Goal: Task Accomplishment & Management: Complete application form

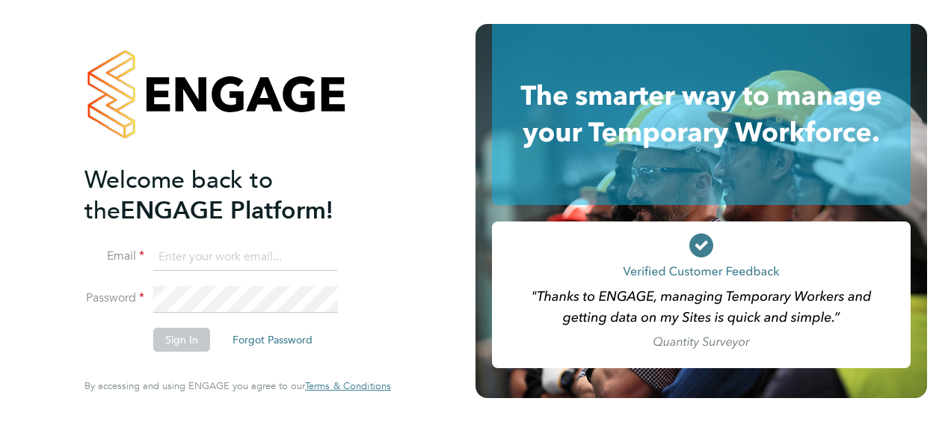
type input "andrew.buckley@justice.gov.uk"
click at [404, 204] on div "Welcome back to the ENGAGE Platform! Email andrew.buckley@justice.gov.uk Passwo…" at bounding box center [238, 211] width 366 height 422
click at [185, 339] on button "Sign In" at bounding box center [181, 339] width 57 height 24
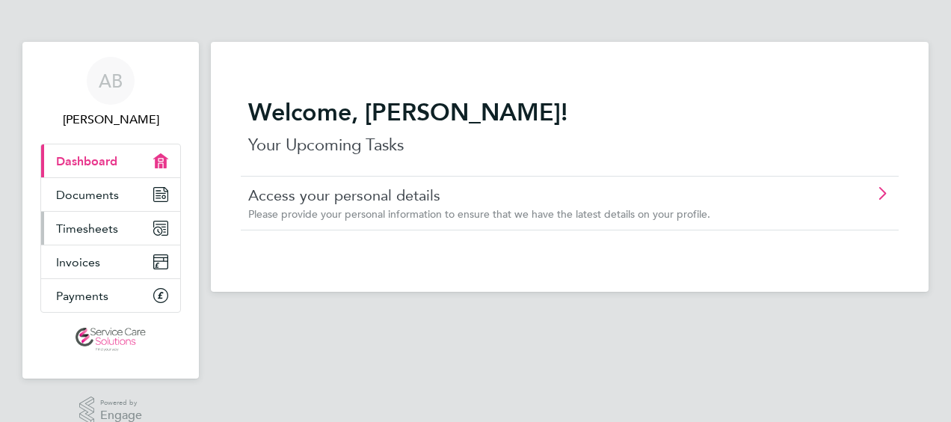
click at [109, 222] on span "Timesheets" at bounding box center [87, 228] width 62 height 14
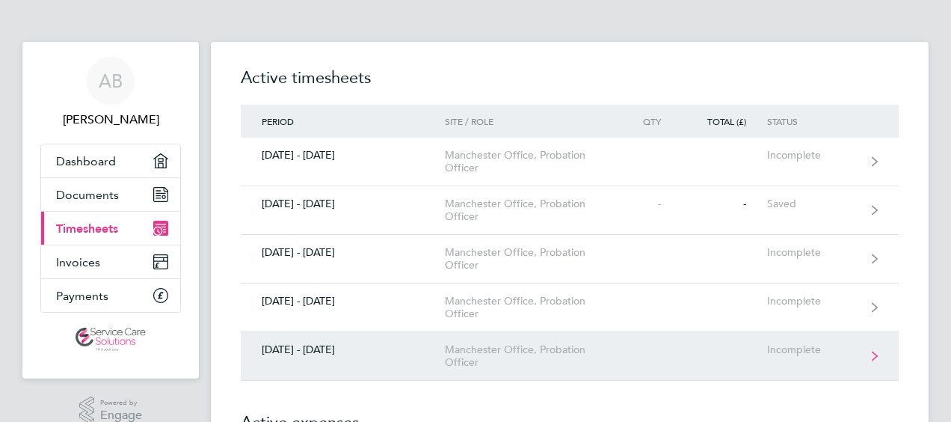
click at [655, 359] on link "[DATE] - [DATE] Manchester Office, Probation Officer Incomplete" at bounding box center [570, 356] width 658 height 49
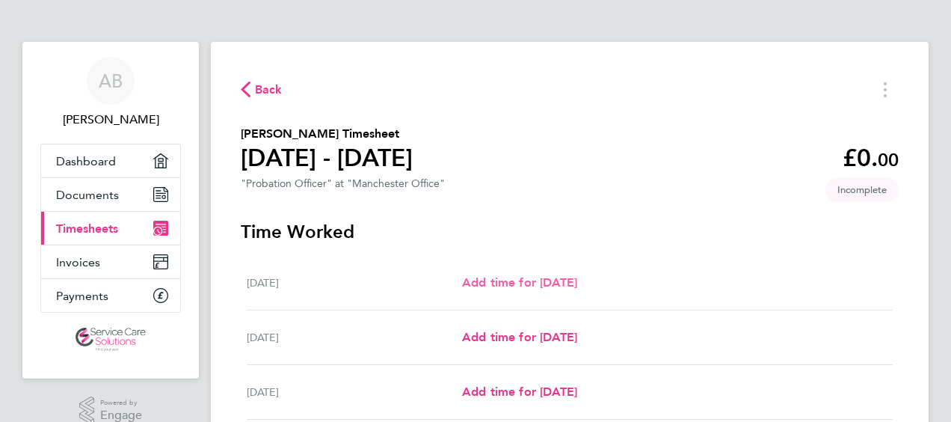
click at [511, 277] on span "Add time for [DATE]" at bounding box center [519, 282] width 115 height 14
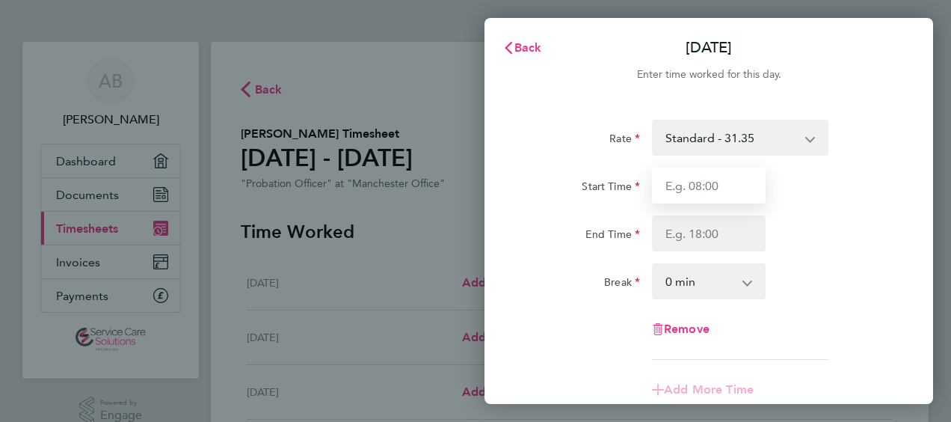
click at [707, 184] on input "Start Time" at bounding box center [709, 185] width 114 height 36
type input "08:00"
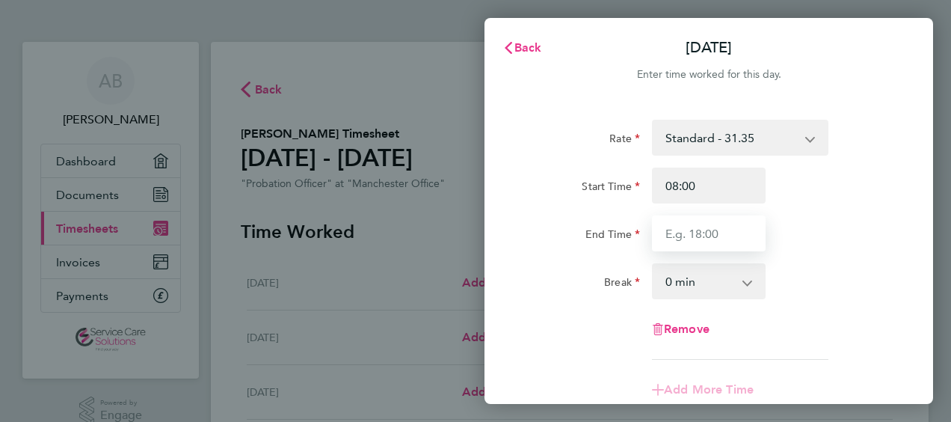
type input "16:00"
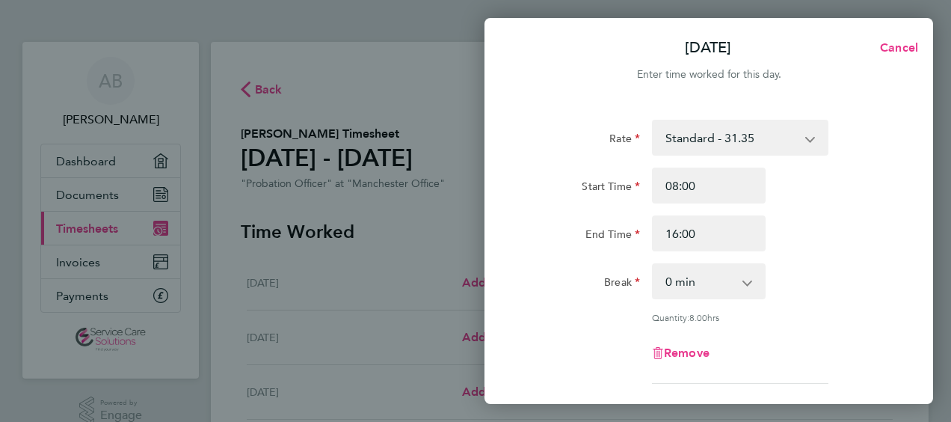
click at [683, 291] on select "0 min 15 min 30 min 45 min 60 min 75 min 90 min" at bounding box center [699, 281] width 93 height 33
select select "30"
click at [653, 265] on select "0 min 15 min 30 min 45 min 60 min 75 min 90 min" at bounding box center [699, 281] width 93 height 33
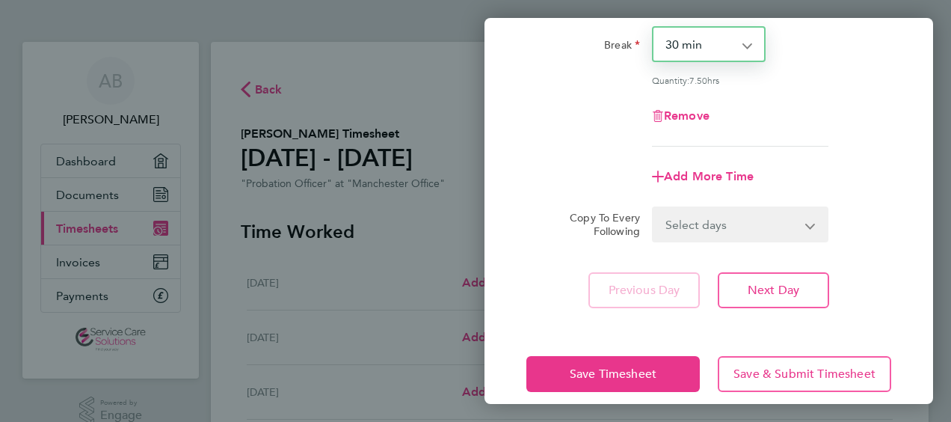
scroll to position [253, 0]
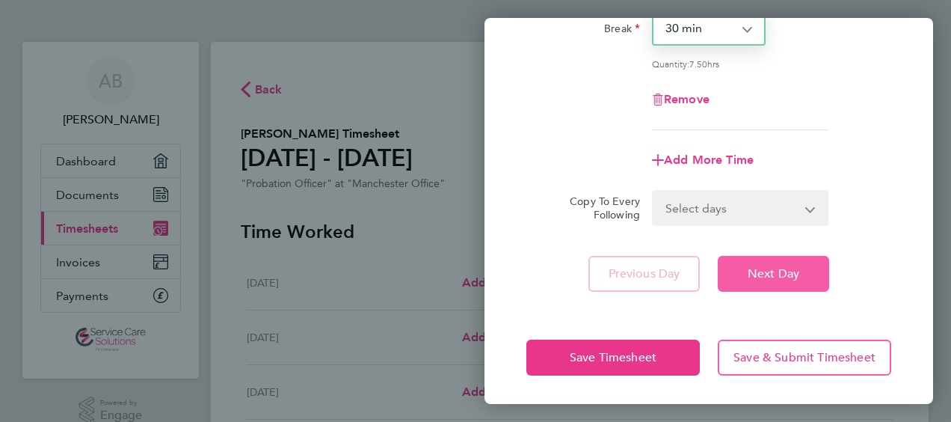
click at [760, 272] on span "Next Day" at bounding box center [774, 273] width 52 height 15
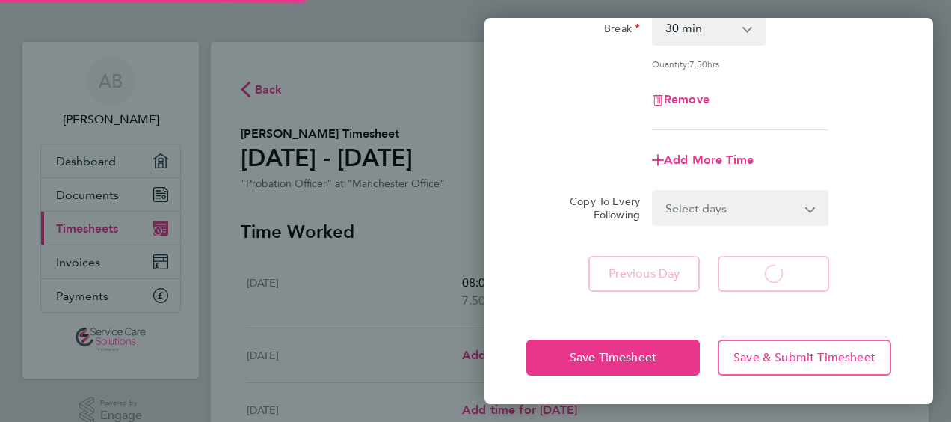
scroll to position [233, 0]
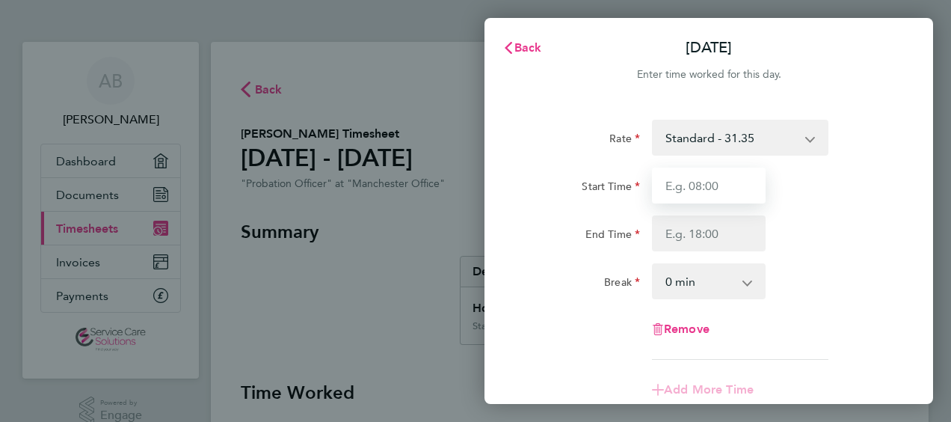
click at [695, 186] on input "Start Time" at bounding box center [709, 185] width 114 height 36
type input "08:00"
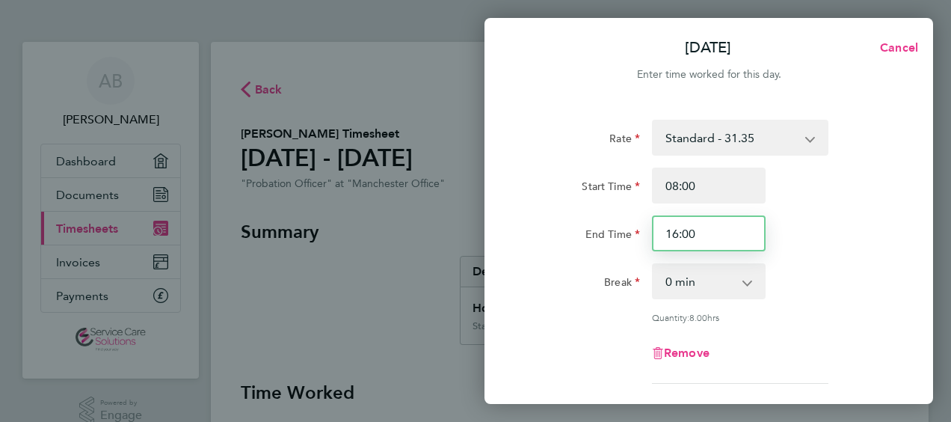
click at [696, 234] on input "16:00" at bounding box center [709, 233] width 114 height 36
type input "16:30"
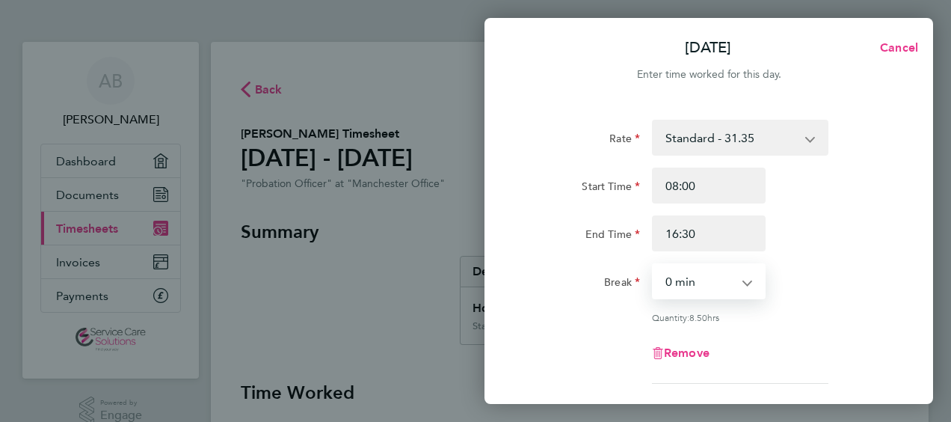
click at [673, 269] on select "0 min 15 min 30 min 45 min 60 min 75 min 90 min" at bounding box center [699, 281] width 93 height 33
select select "30"
click at [653, 265] on select "0 min 15 min 30 min 45 min 60 min 75 min 90 min" at bounding box center [699, 281] width 93 height 33
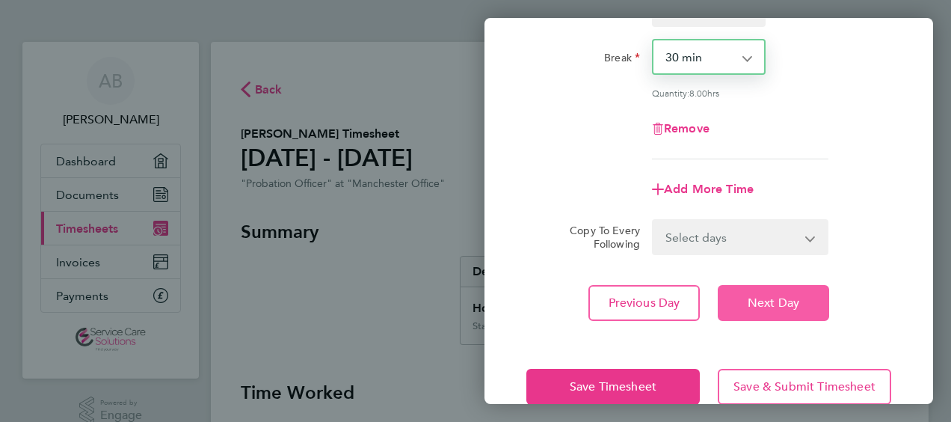
click at [752, 311] on button "Next Day" at bounding box center [773, 303] width 111 height 36
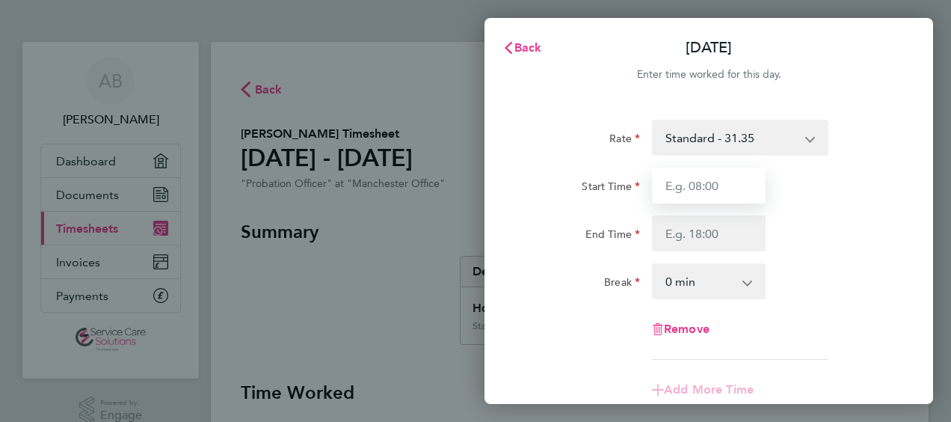
click at [676, 183] on input "Start Time" at bounding box center [709, 185] width 114 height 36
type input "08:00"
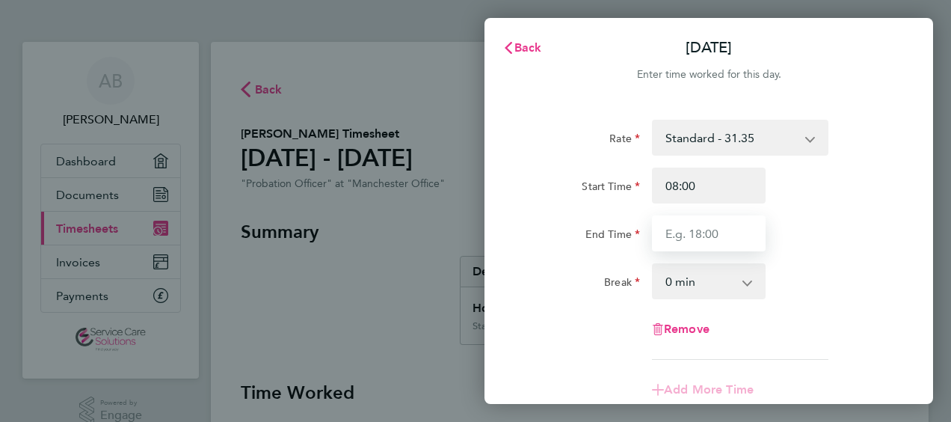
type input "16:00"
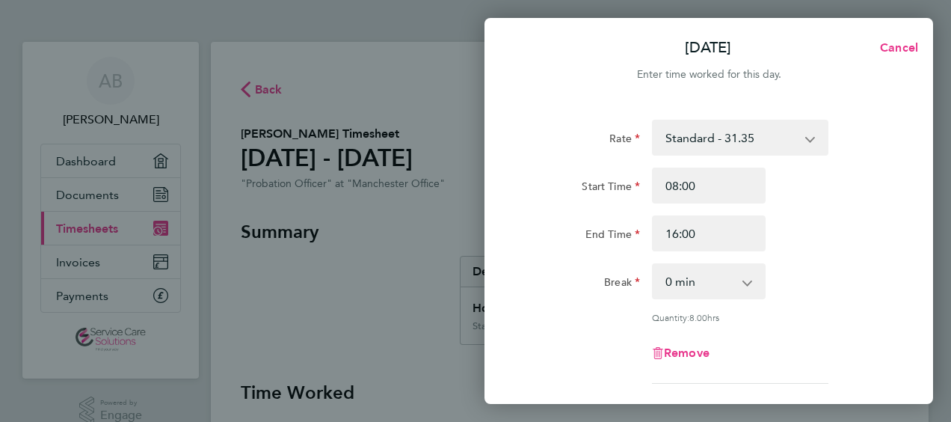
click at [705, 280] on select "0 min 15 min 30 min 45 min 60 min 75 min 90 min" at bounding box center [699, 281] width 93 height 33
select select "30"
click at [653, 265] on select "0 min 15 min 30 min 45 min 60 min 75 min 90 min" at bounding box center [699, 281] width 93 height 33
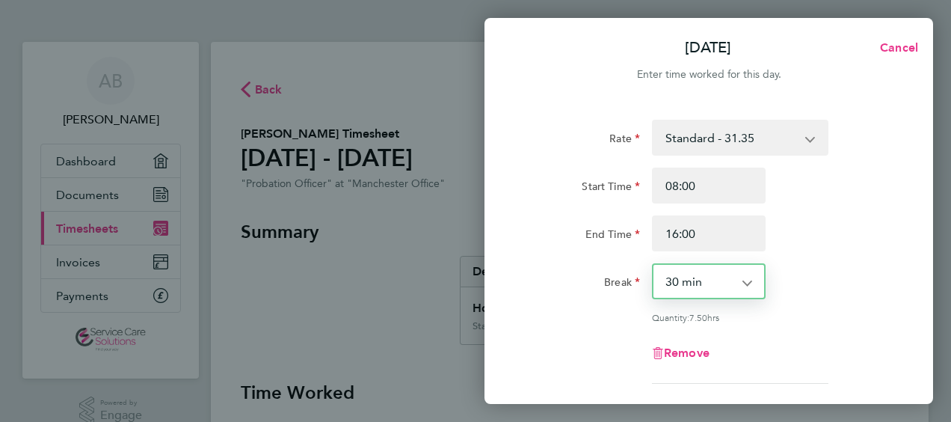
scroll to position [253, 0]
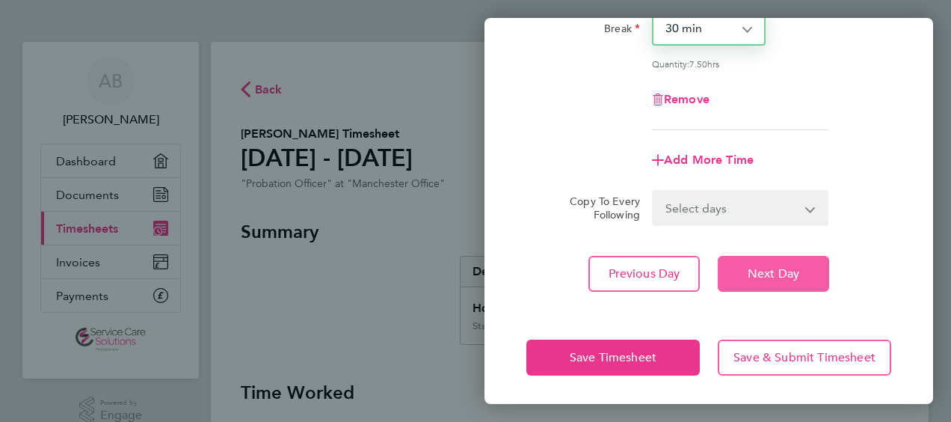
click at [777, 277] on span "Next Day" at bounding box center [774, 273] width 52 height 15
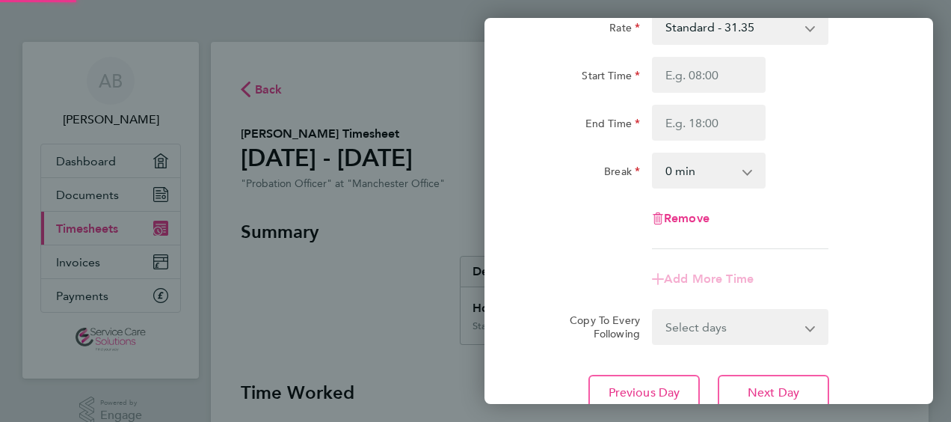
scroll to position [81, 0]
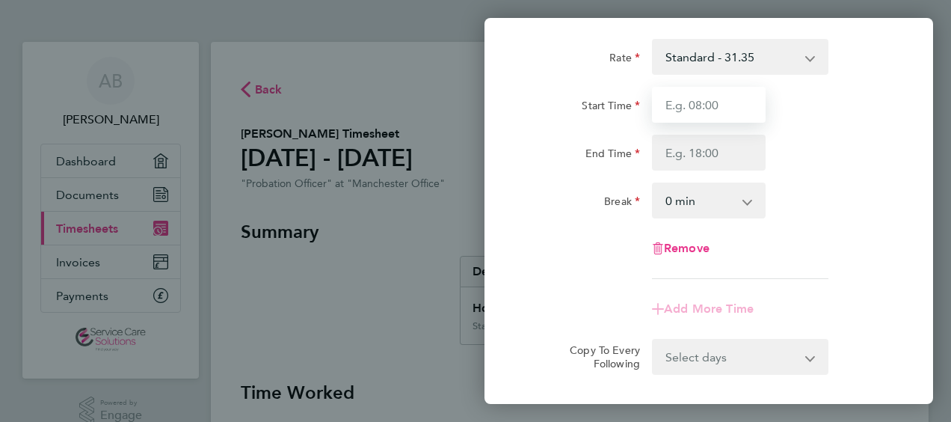
click at [735, 100] on input "Start Time" at bounding box center [709, 105] width 114 height 36
type input "08:00"
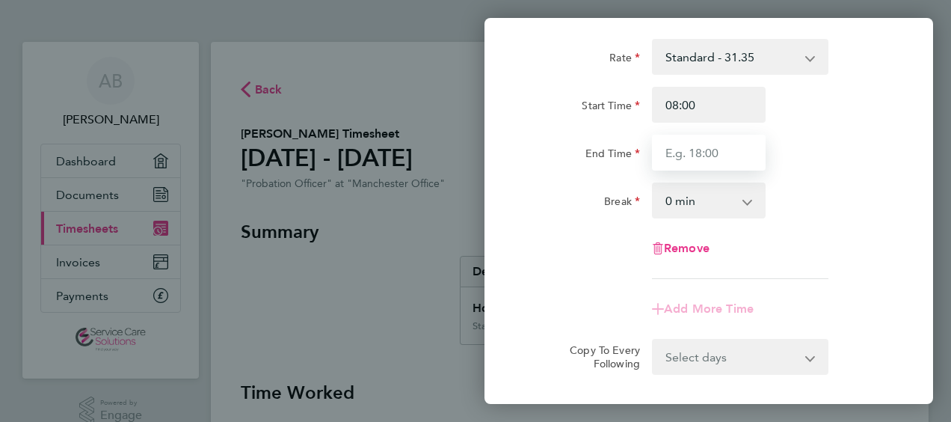
type input "16:00"
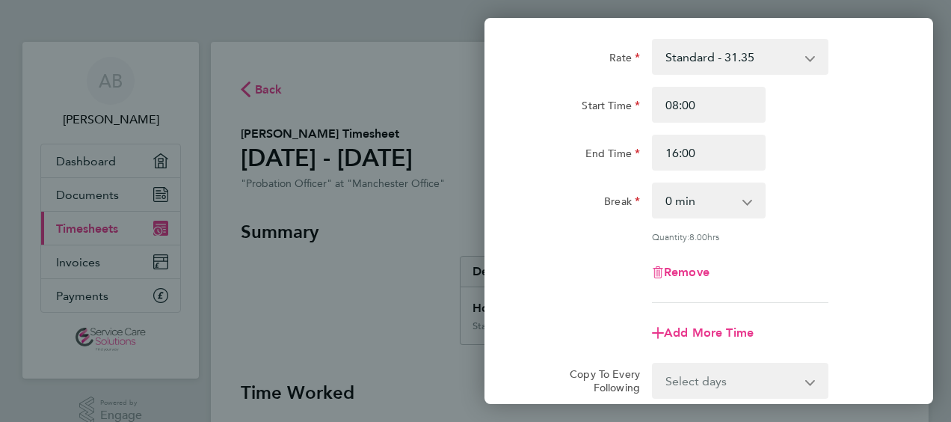
click at [698, 200] on select "0 min 15 min 30 min 45 min 60 min 75 min 90 min" at bounding box center [699, 200] width 93 height 33
select select "30"
click at [653, 184] on select "0 min 15 min 30 min 45 min 60 min 75 min 90 min" at bounding box center [699, 200] width 93 height 33
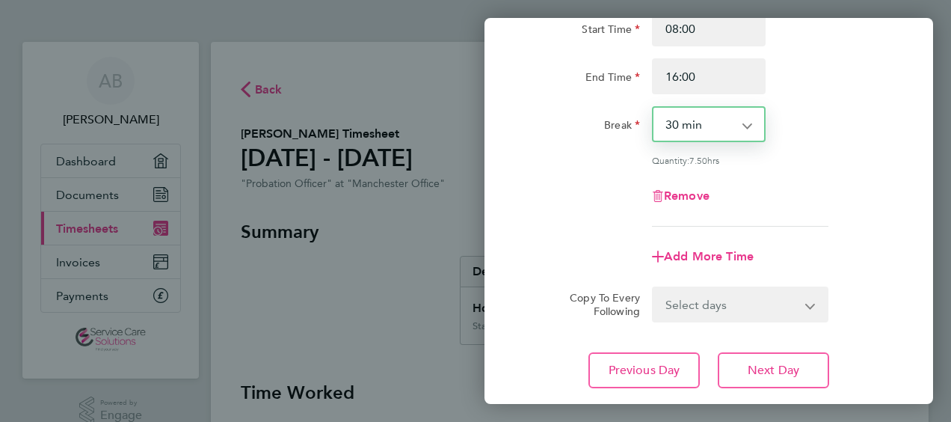
scroll to position [253, 0]
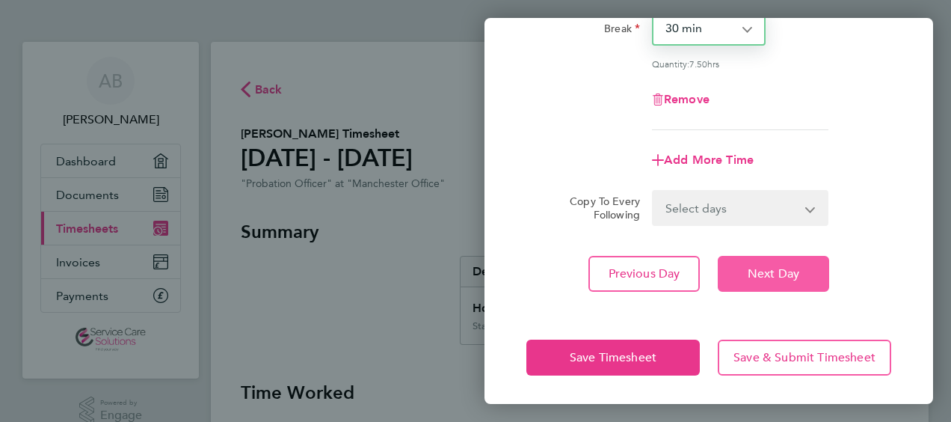
click at [789, 281] on button "Next Day" at bounding box center [773, 274] width 111 height 36
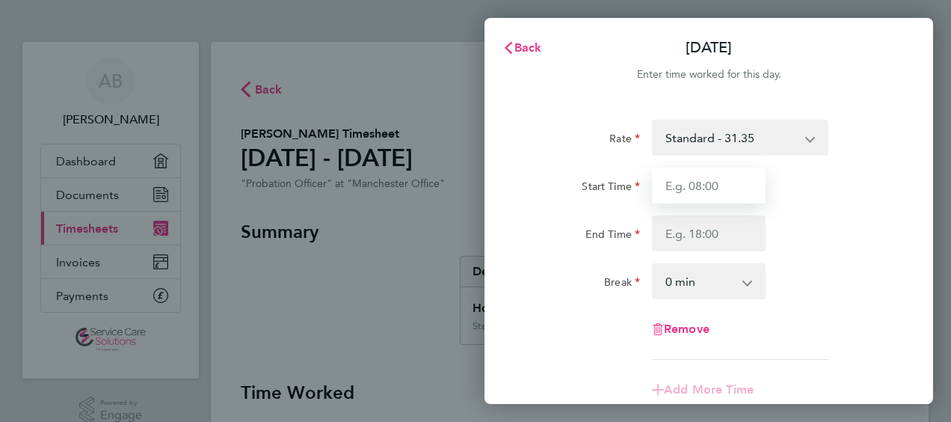
click at [700, 184] on input "Start Time" at bounding box center [709, 185] width 114 height 36
type input "08:00"
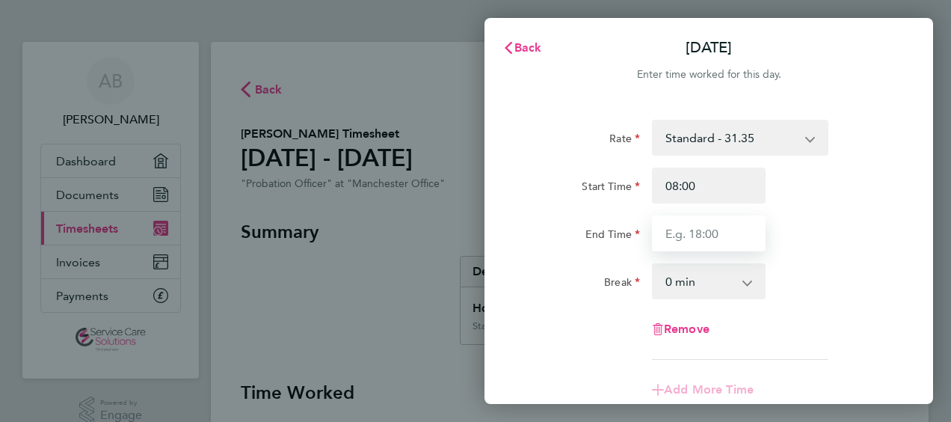
type input "16:00"
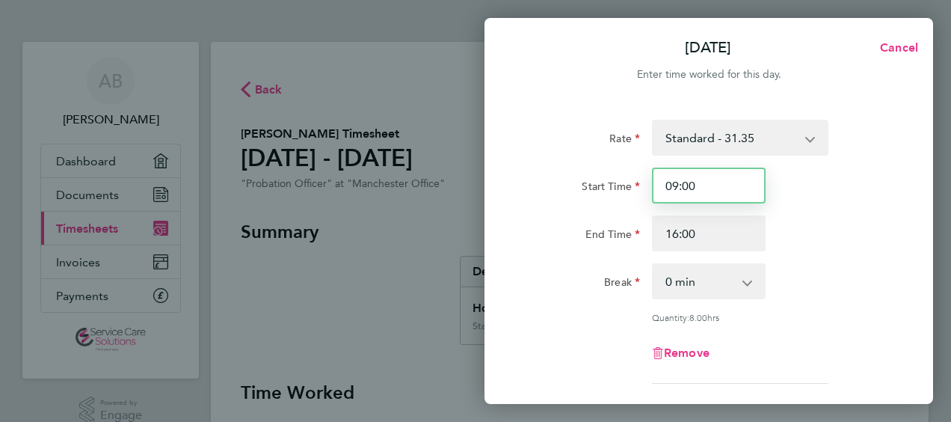
type input "09:00"
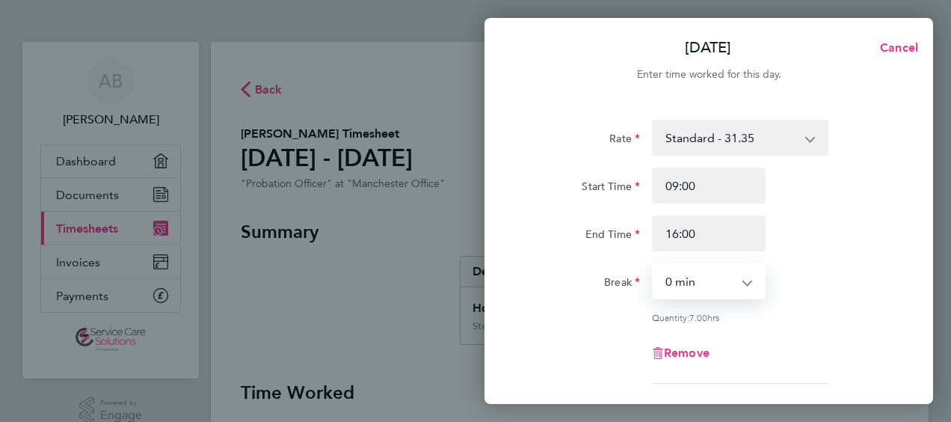
click at [684, 274] on select "0 min 15 min 30 min 45 min 60 min 75 min 90 min" at bounding box center [699, 281] width 93 height 33
select select "30"
click at [653, 265] on select "0 min 15 min 30 min 45 min 60 min 75 min 90 min" at bounding box center [699, 281] width 93 height 33
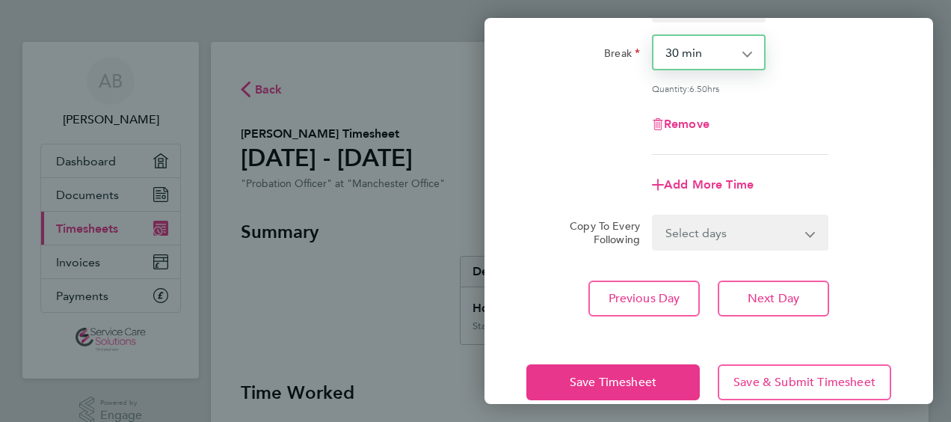
scroll to position [253, 0]
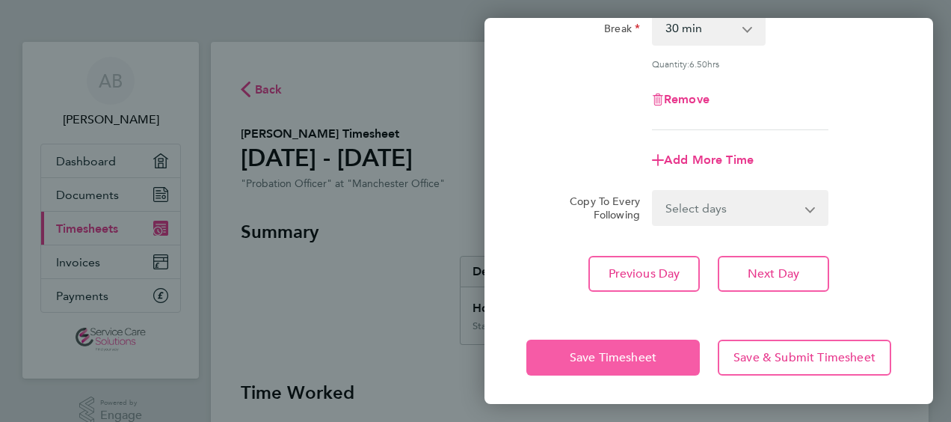
click at [552, 347] on button "Save Timesheet" at bounding box center [612, 357] width 173 height 36
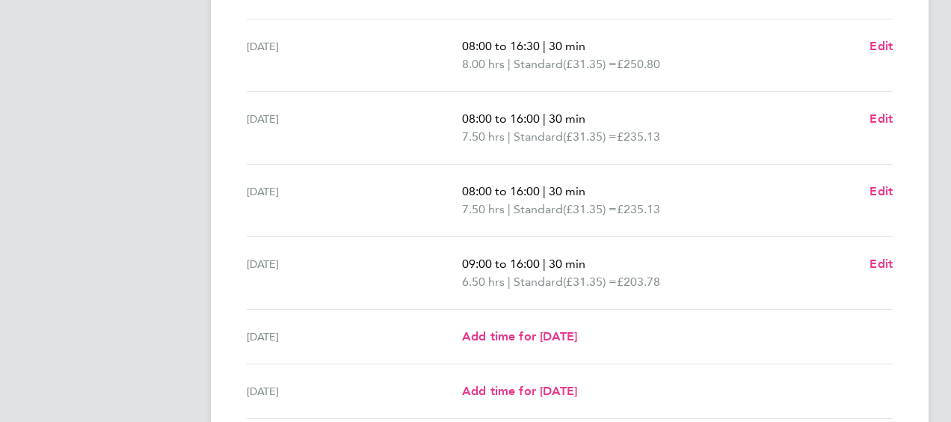
scroll to position [596, 0]
